Goal: Navigation & Orientation: Find specific page/section

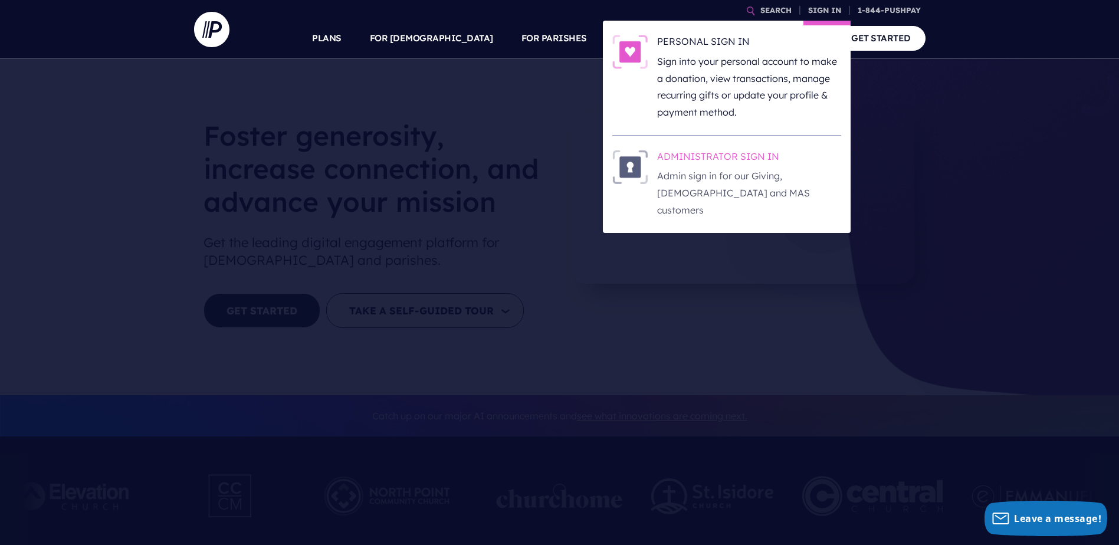
click at [686, 157] on h6 "ADMINISTRATOR SIGN IN" at bounding box center [749, 159] width 184 height 18
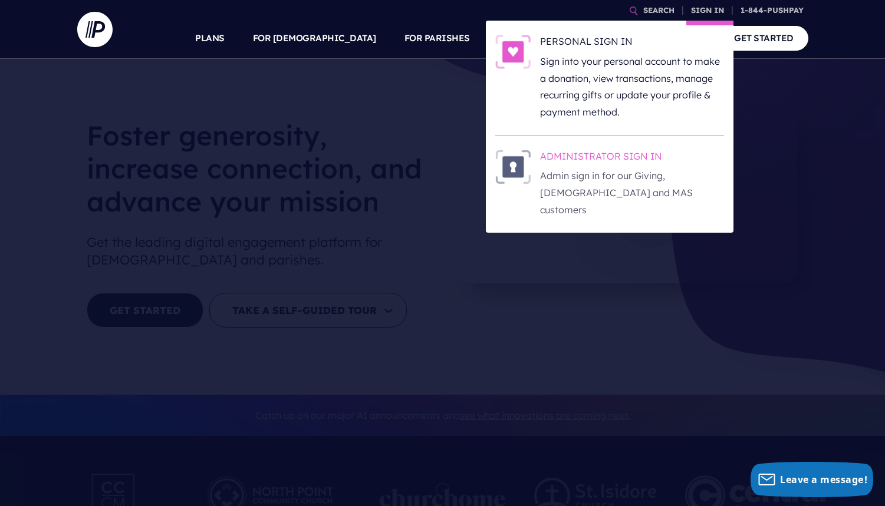
click at [585, 159] on h6 "ADMINISTRATOR SIGN IN" at bounding box center [632, 159] width 184 height 18
click at [563, 161] on h6 "ADMINISTRATOR SIGN IN" at bounding box center [632, 159] width 184 height 18
click at [580, 152] on h6 "ADMINISTRATOR SIGN IN" at bounding box center [632, 159] width 184 height 18
click at [642, 155] on h6 "ADMINISTRATOR SIGN IN" at bounding box center [632, 159] width 184 height 18
click at [587, 152] on h6 "ADMINISTRATOR SIGN IN" at bounding box center [632, 159] width 184 height 18
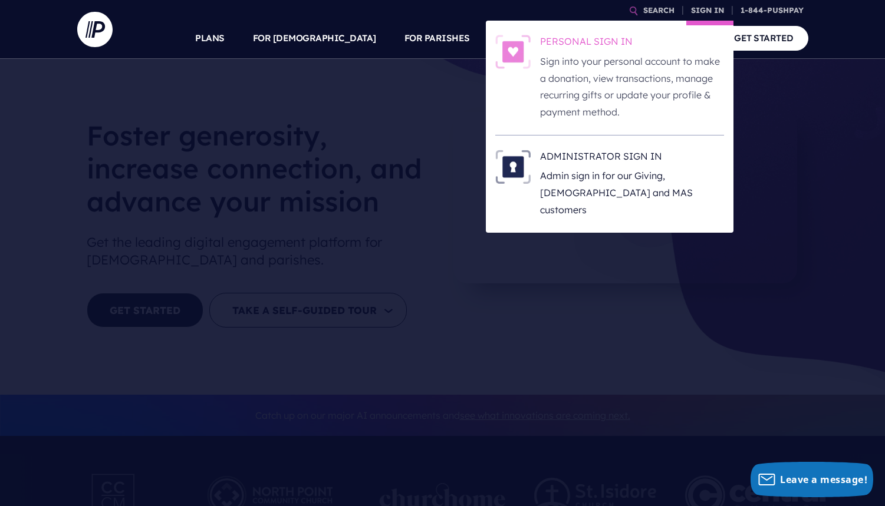
click at [613, 43] on h6 "PERSONAL SIGN IN" at bounding box center [632, 44] width 184 height 18
